Goal: Find specific page/section: Find specific page/section

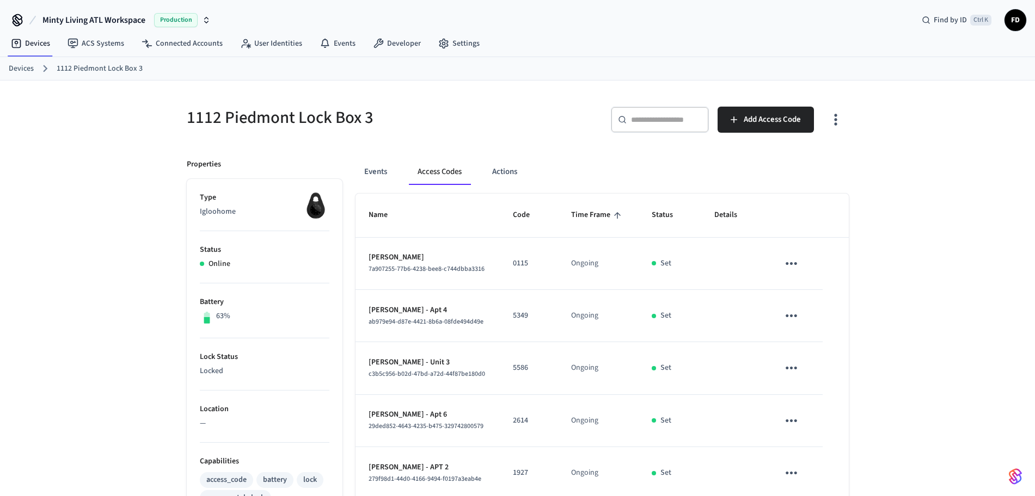
click at [29, 64] on link "Devices" at bounding box center [21, 68] width 25 height 11
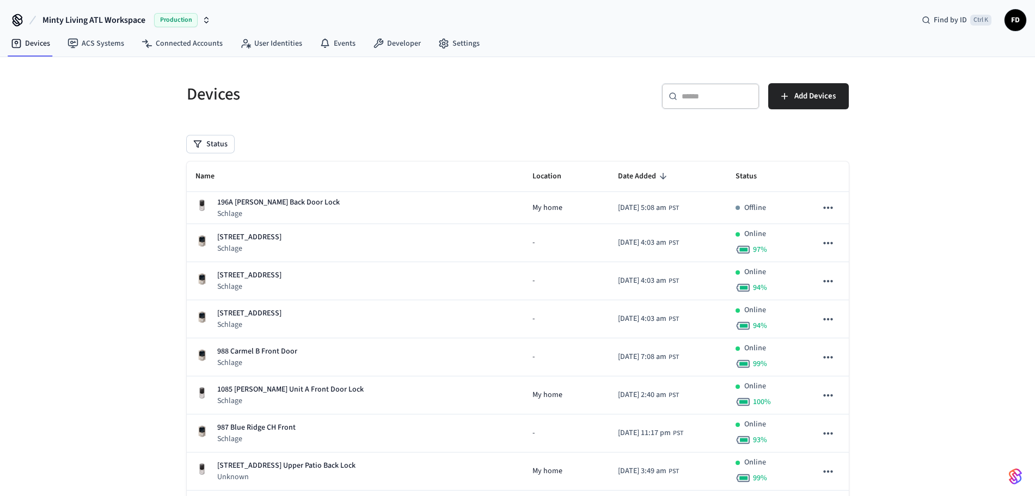
click at [685, 93] on input "text" at bounding box center [716, 96] width 71 height 11
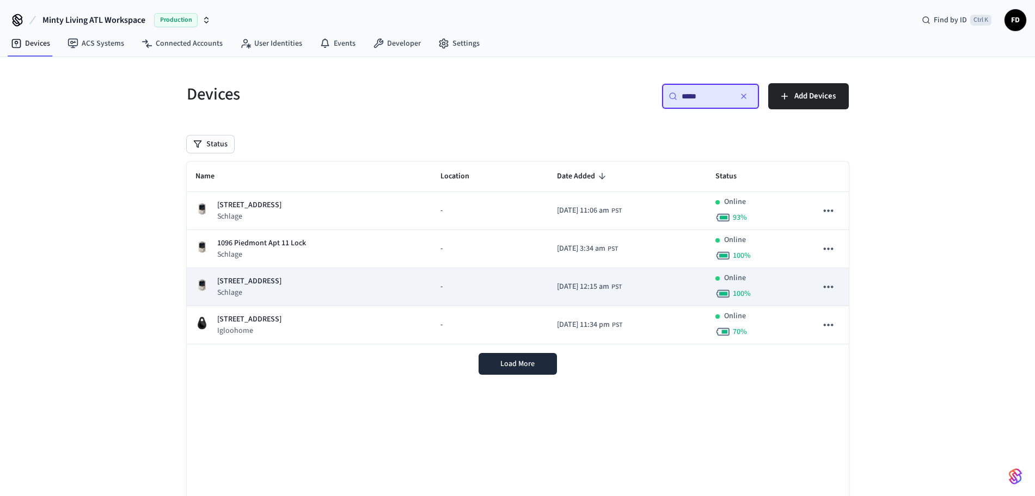
type input "****"
click at [432, 297] on td "-" at bounding box center [490, 287] width 116 height 38
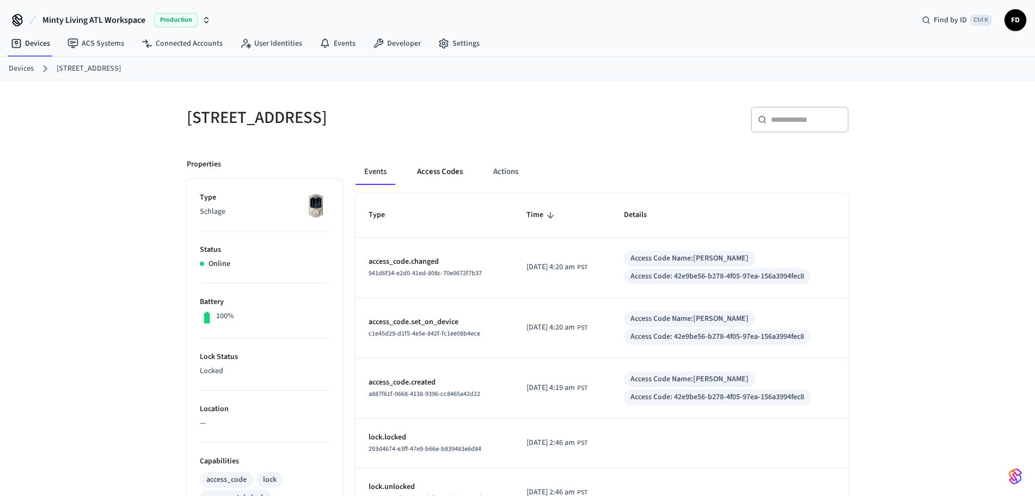
click at [461, 176] on button "Access Codes" at bounding box center [439, 172] width 63 height 26
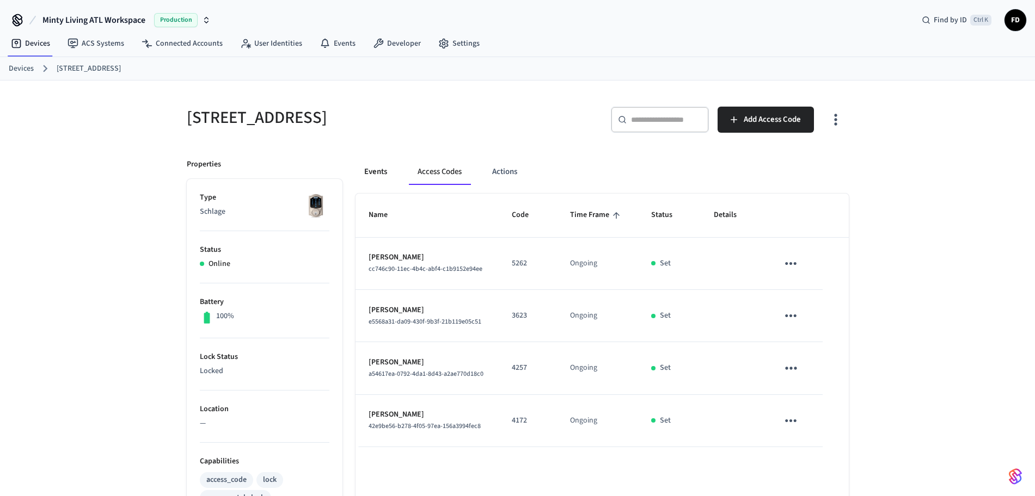
click at [381, 171] on button "Events" at bounding box center [375, 172] width 40 height 26
